Goal: Task Accomplishment & Management: Manage account settings

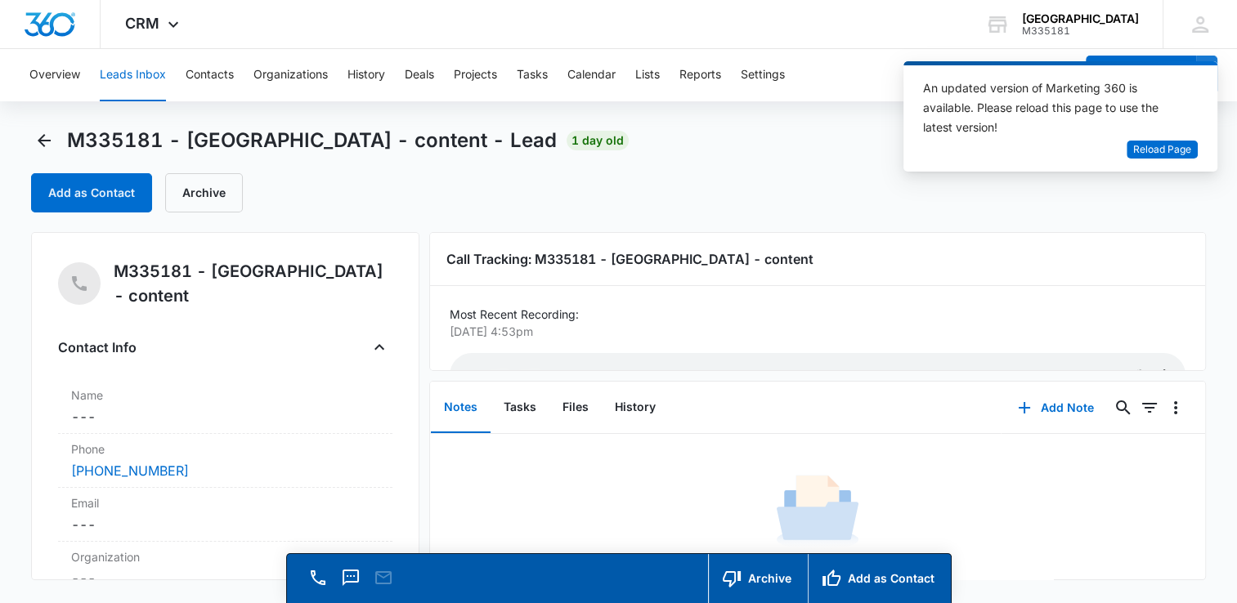
scroll to position [64, 0]
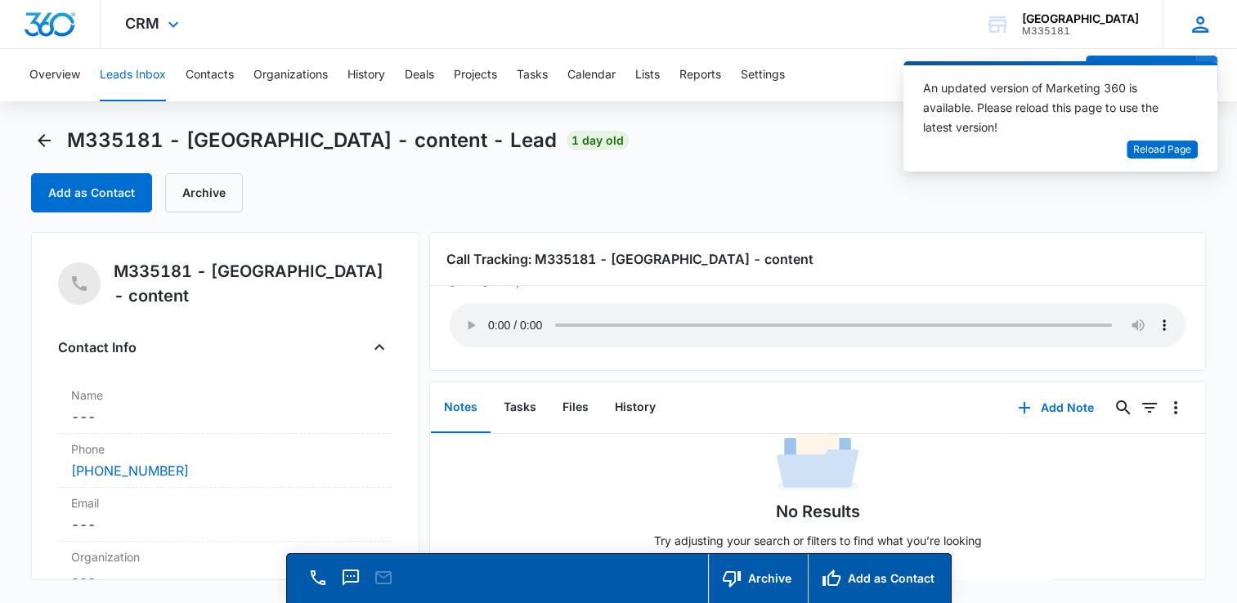
click at [1197, 28] on icon at bounding box center [1200, 24] width 16 height 16
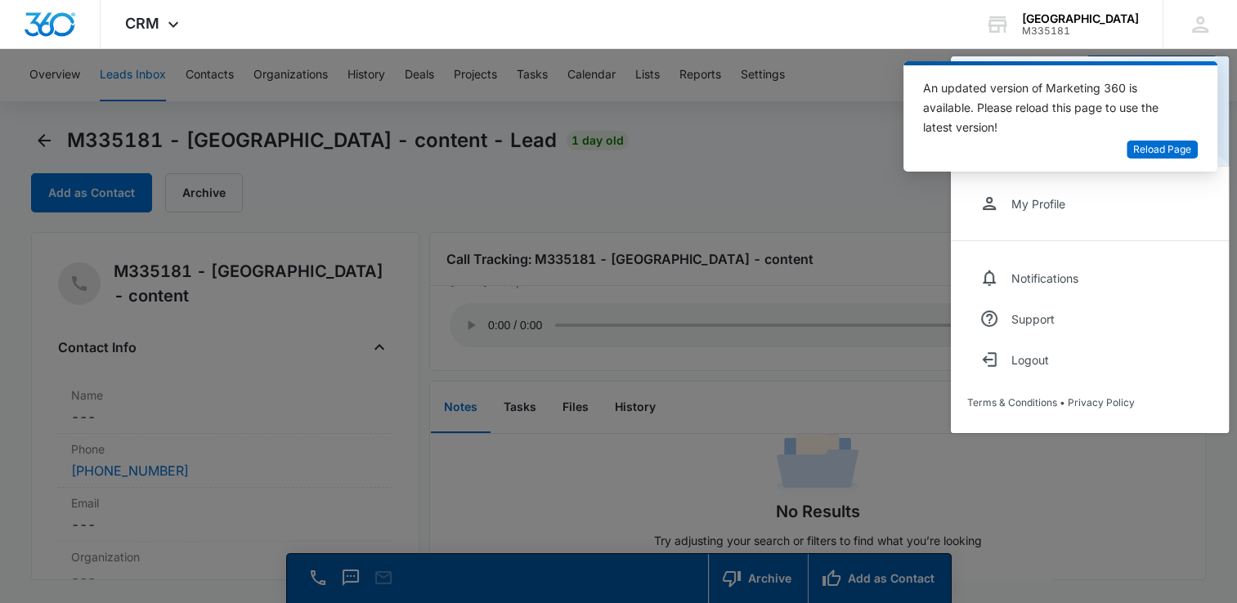
click at [808, 181] on div at bounding box center [618, 301] width 1237 height 603
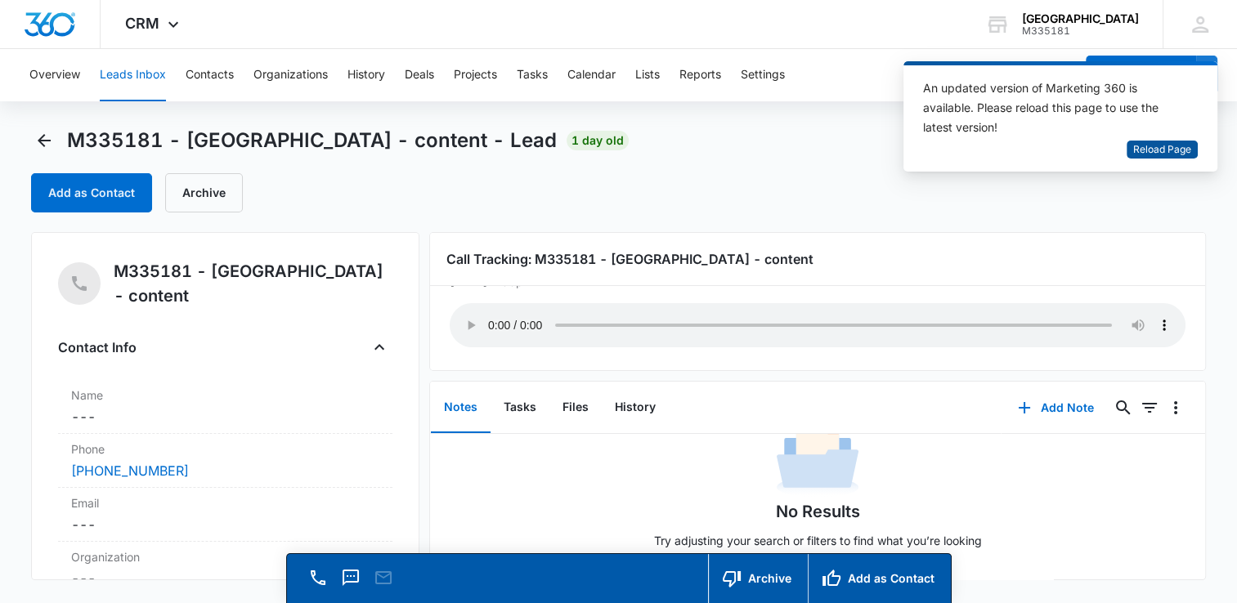
click at [1149, 148] on span "Reload Page" at bounding box center [1162, 150] width 58 height 16
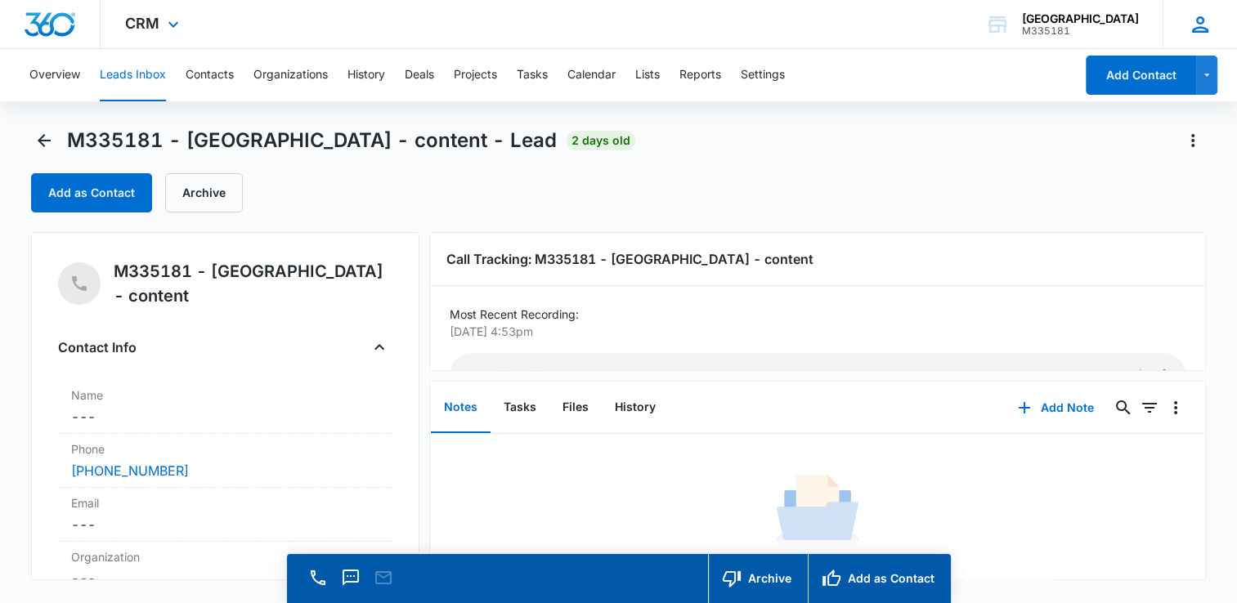
click at [1198, 29] on icon at bounding box center [1200, 24] width 25 height 25
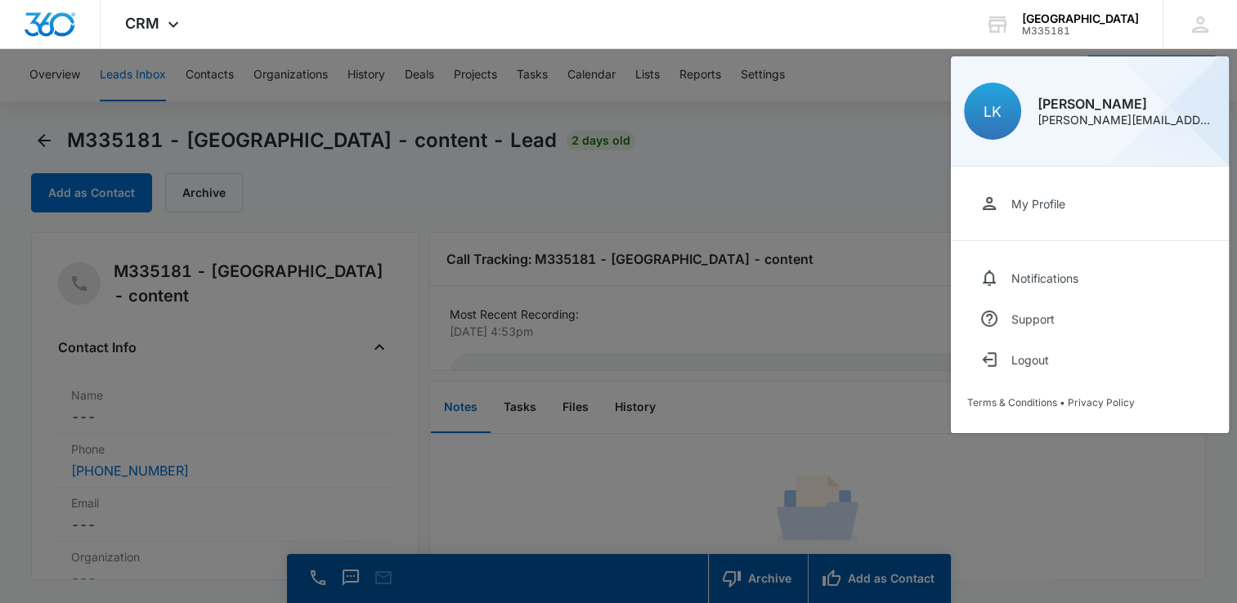
click at [809, 141] on div at bounding box center [618, 301] width 1237 height 603
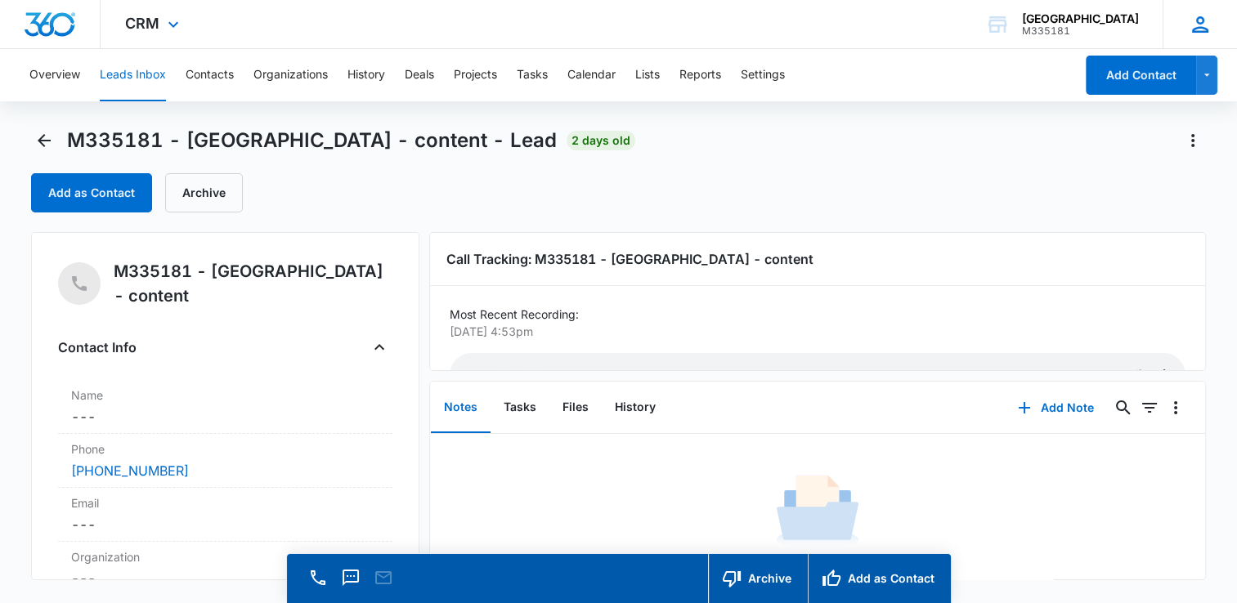
click at [1195, 26] on icon at bounding box center [1200, 24] width 25 height 25
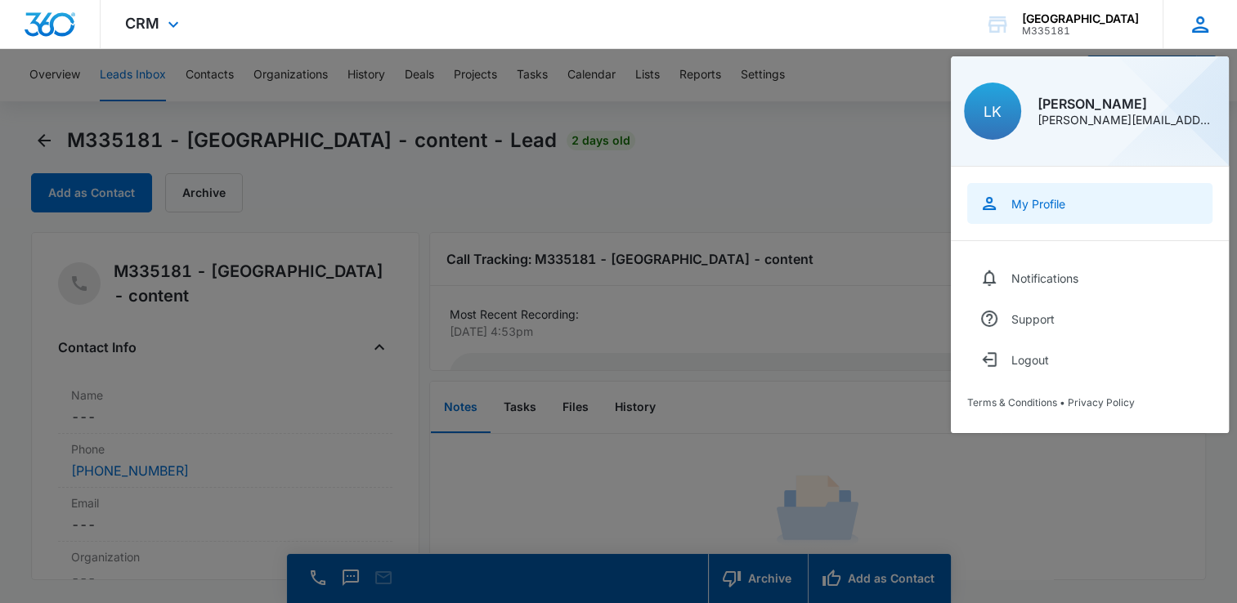
click at [1051, 208] on div "My Profile" at bounding box center [1038, 204] width 54 height 14
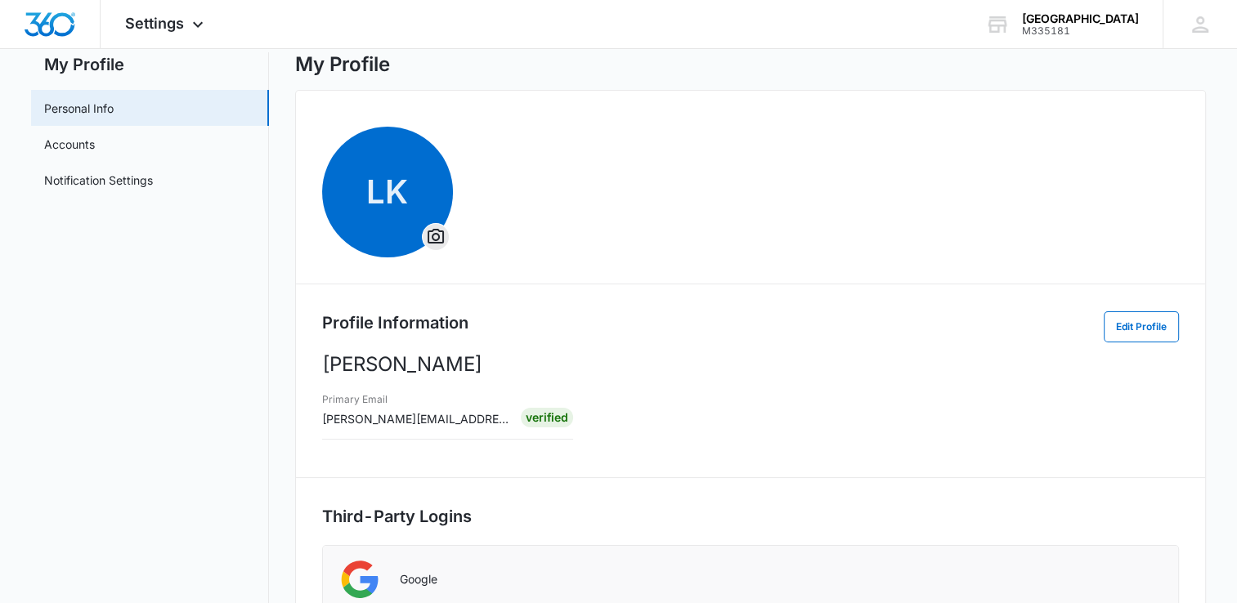
scroll to position [47, 0]
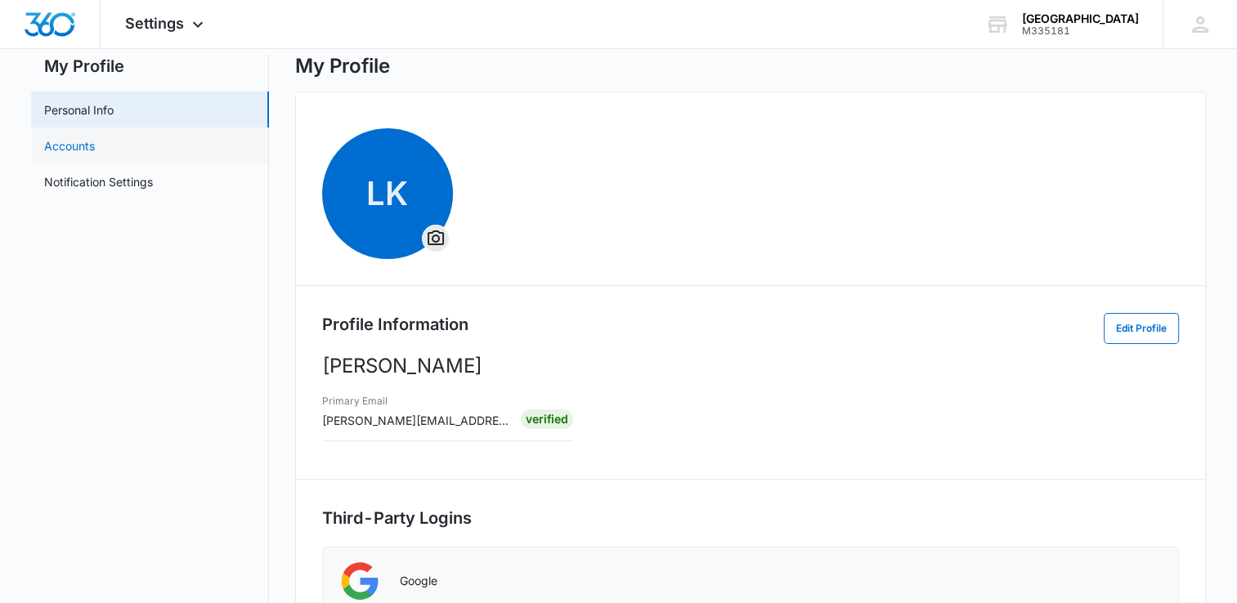
click at [72, 150] on link "Accounts" at bounding box center [69, 145] width 51 height 17
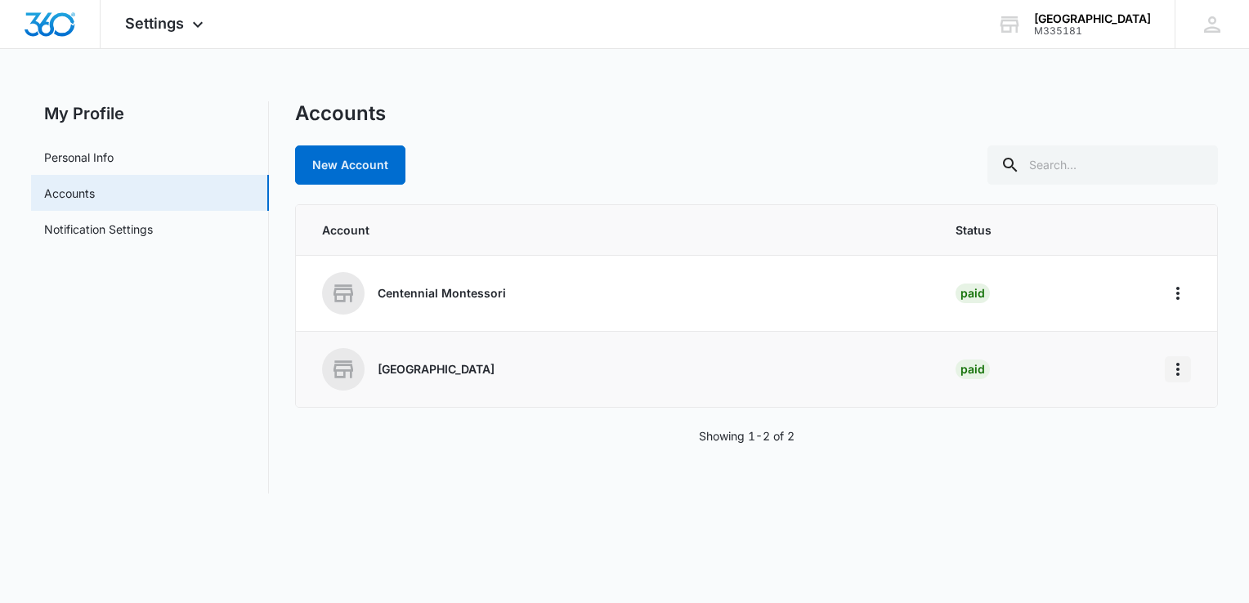
click at [1172, 376] on icon "Home" at bounding box center [1178, 370] width 20 height 20
click at [926, 474] on div "Accounts New Account Account Status Centennial Montessori [GEOGRAPHIC_DATA] Pai…" at bounding box center [756, 297] width 923 height 392
click at [114, 159] on link "Personal Info" at bounding box center [78, 157] width 69 height 17
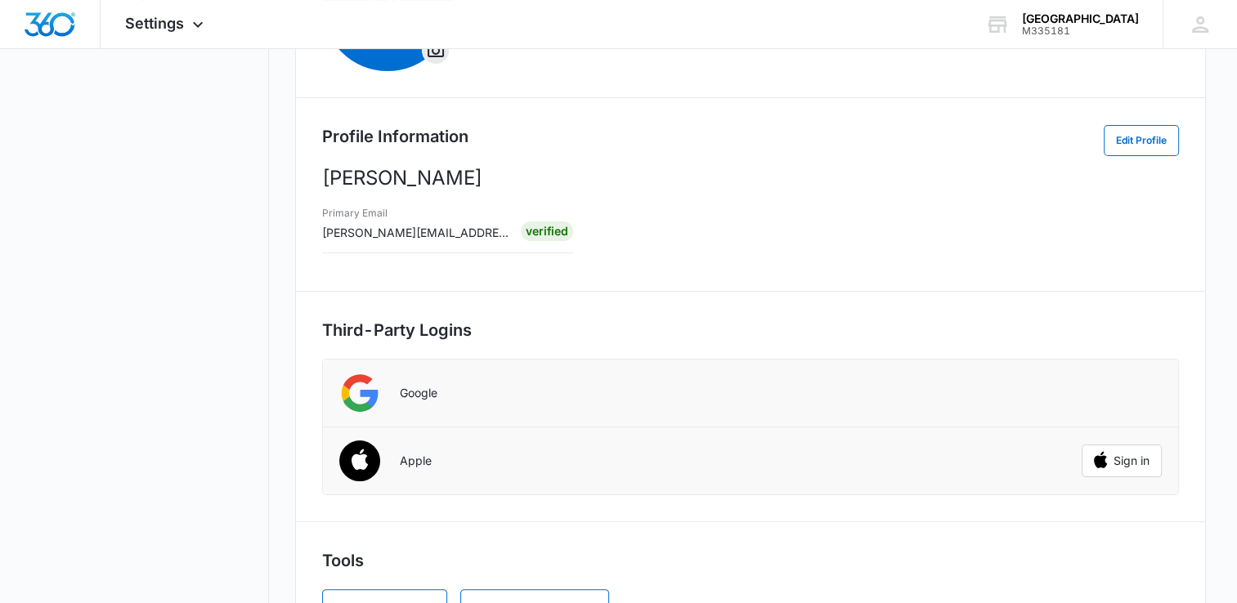
scroll to position [235, 0]
click at [1130, 146] on button "Edit Profile" at bounding box center [1141, 140] width 75 height 31
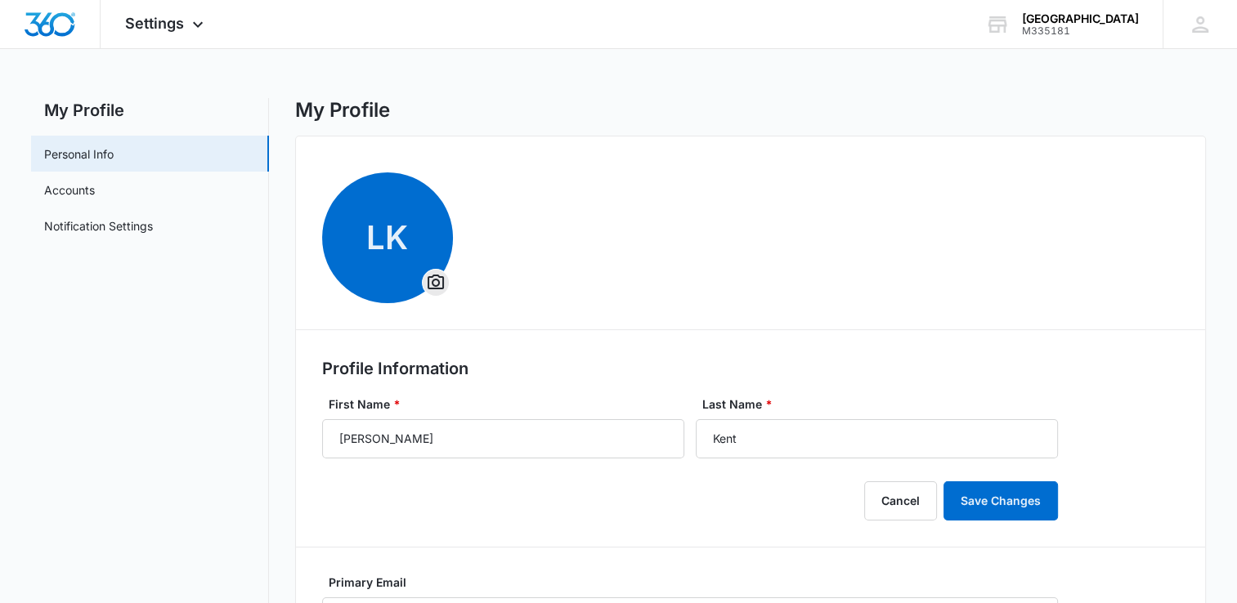
scroll to position [0, 0]
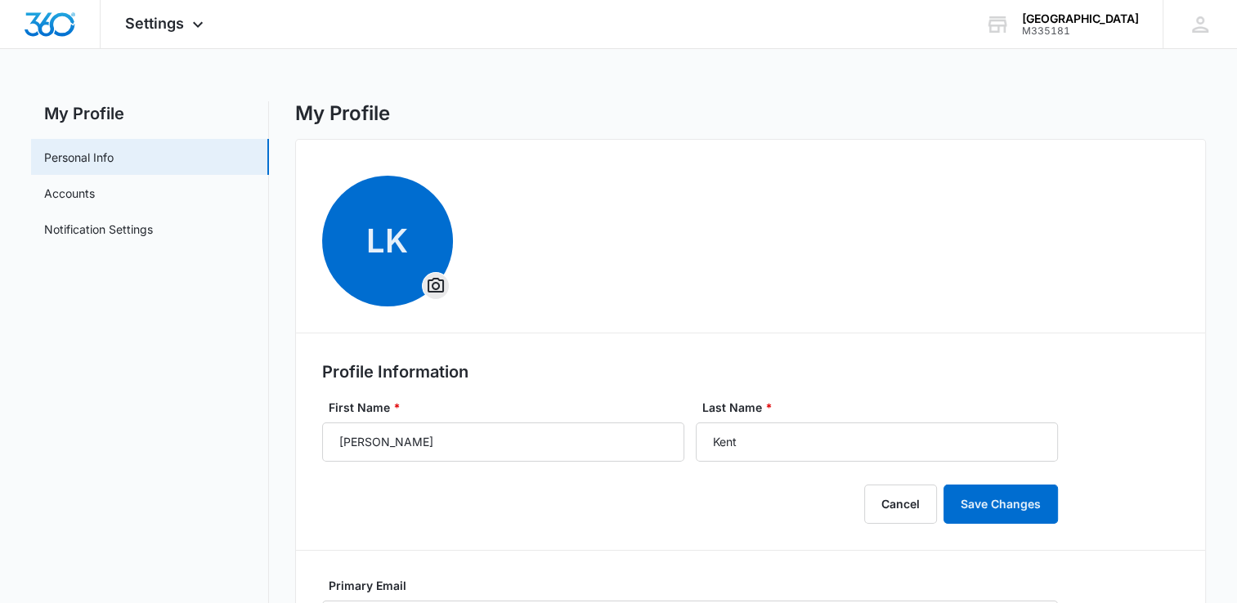
drag, startPoint x: 902, startPoint y: 233, endPoint x: 526, endPoint y: 67, distance: 411.7
click at [1203, 24] on icon at bounding box center [1200, 24] width 25 height 25
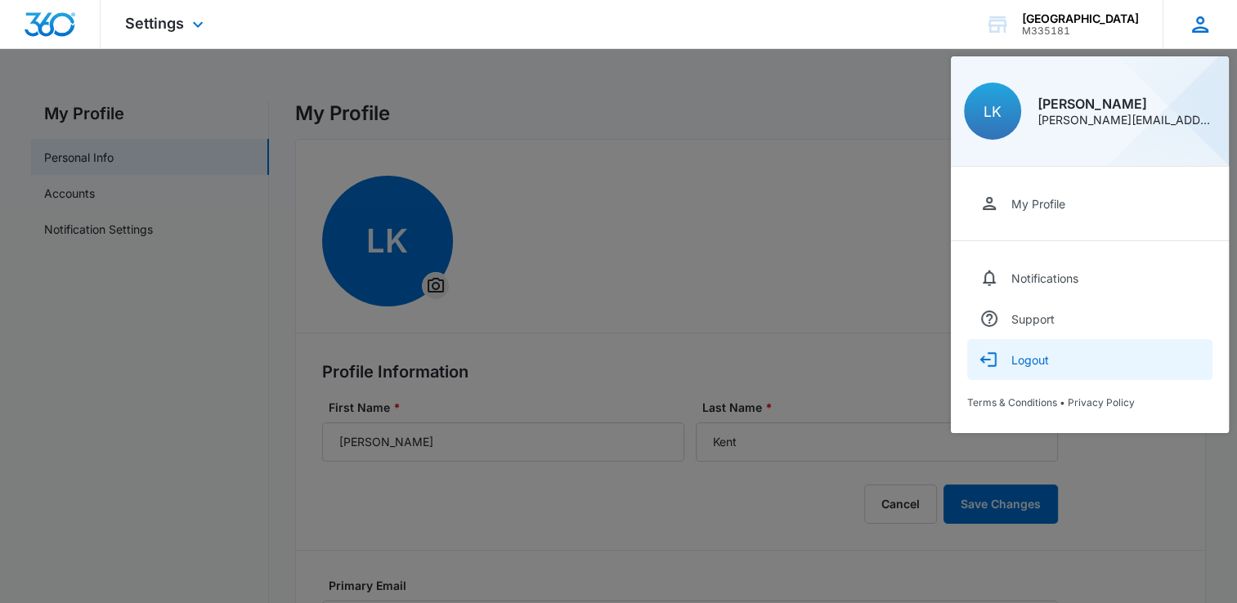
click at [1027, 367] on button "Logout" at bounding box center [1089, 359] width 245 height 41
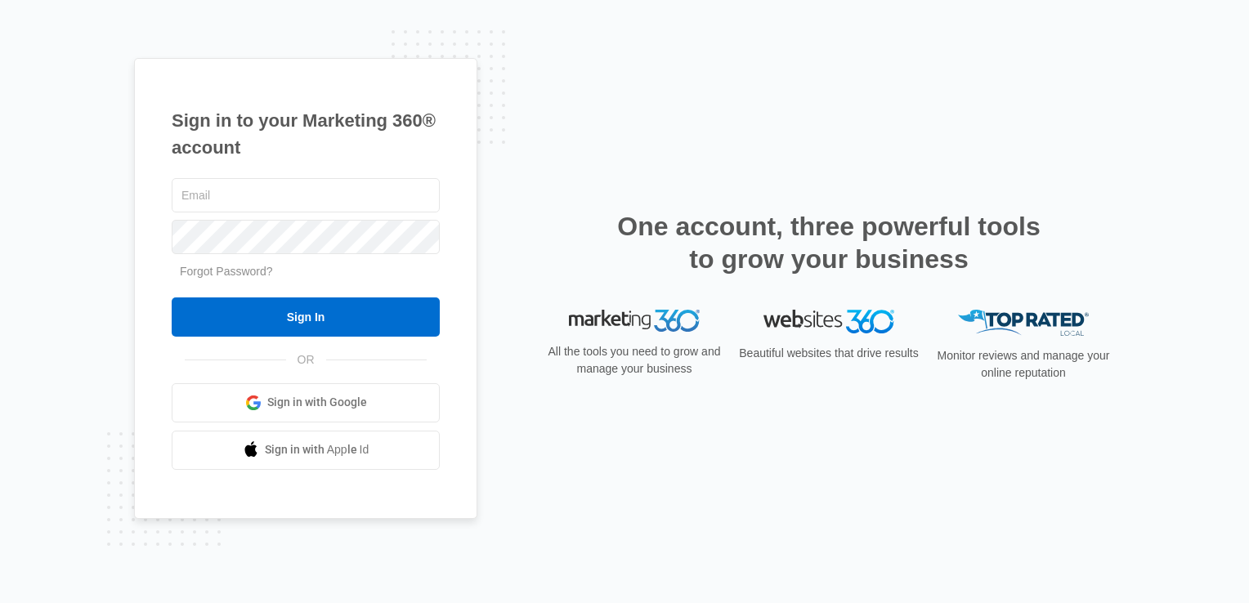
type input "[PERSON_NAME][EMAIL_ADDRESS][DOMAIN_NAME]"
